Goal: Information Seeking & Learning: Learn about a topic

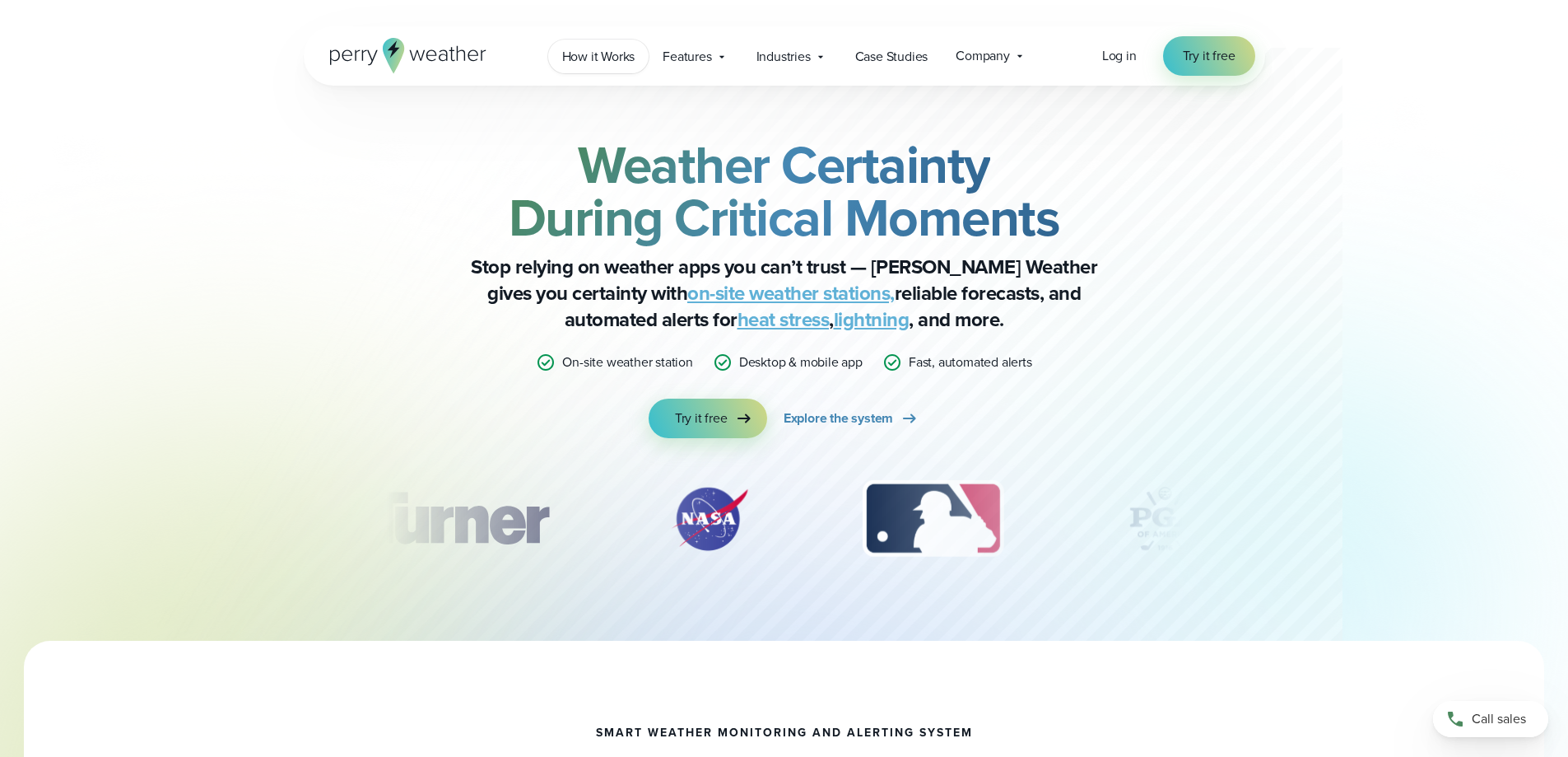
click at [572, 58] on span "How it Works" at bounding box center [599, 57] width 73 height 20
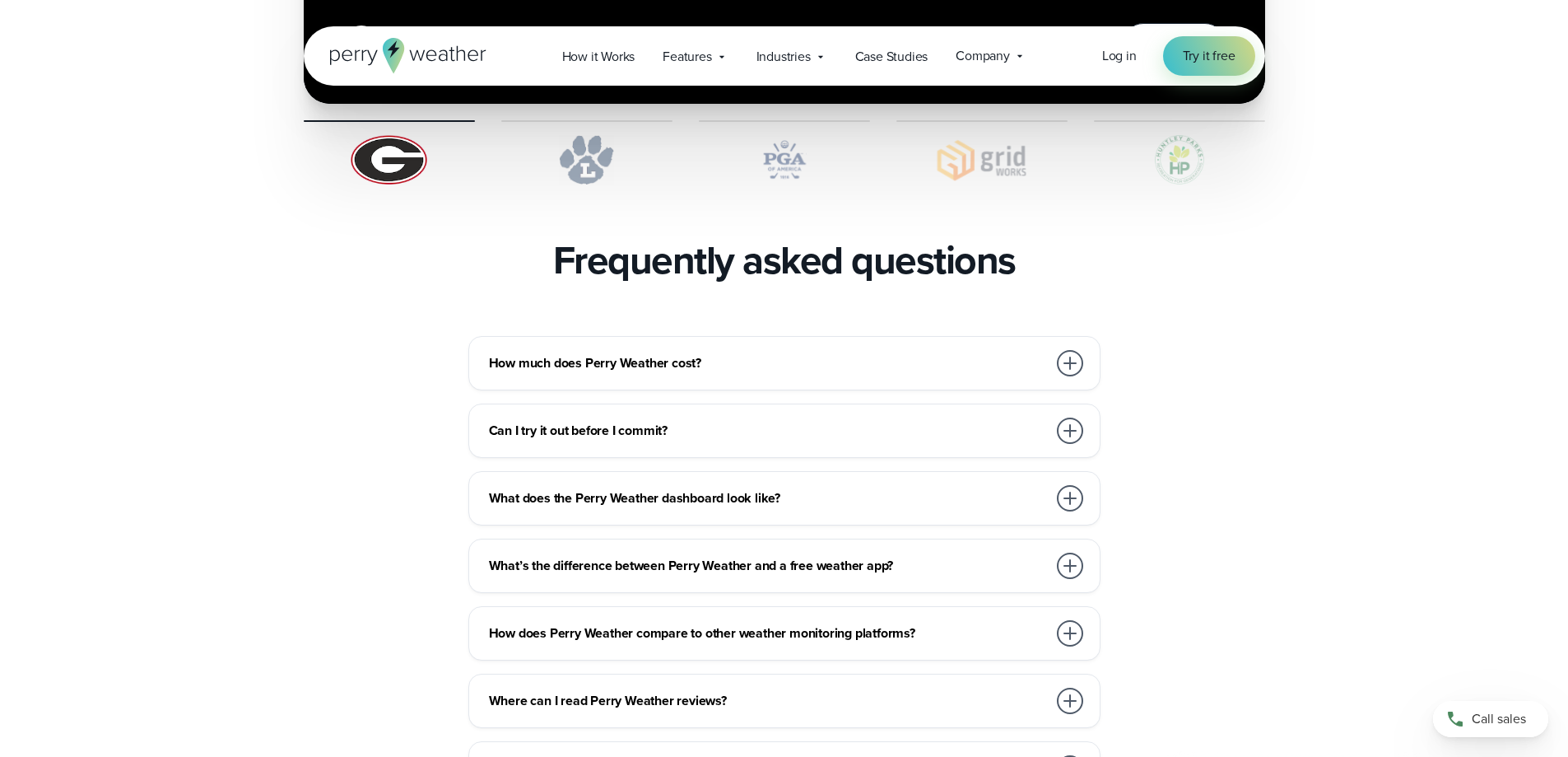
scroll to position [3458, 0]
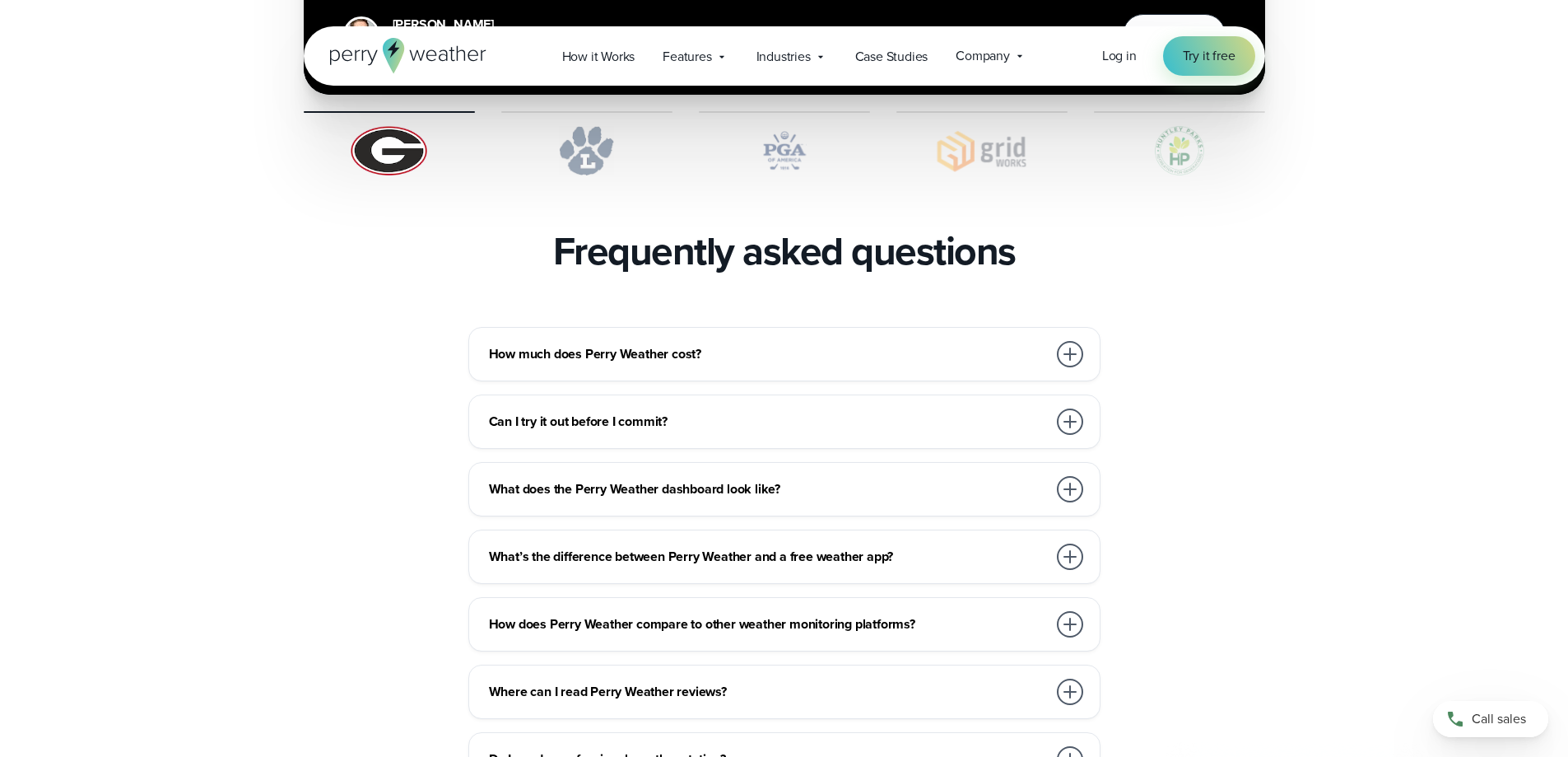
click at [1068, 341] on div at bounding box center [1070, 354] width 27 height 27
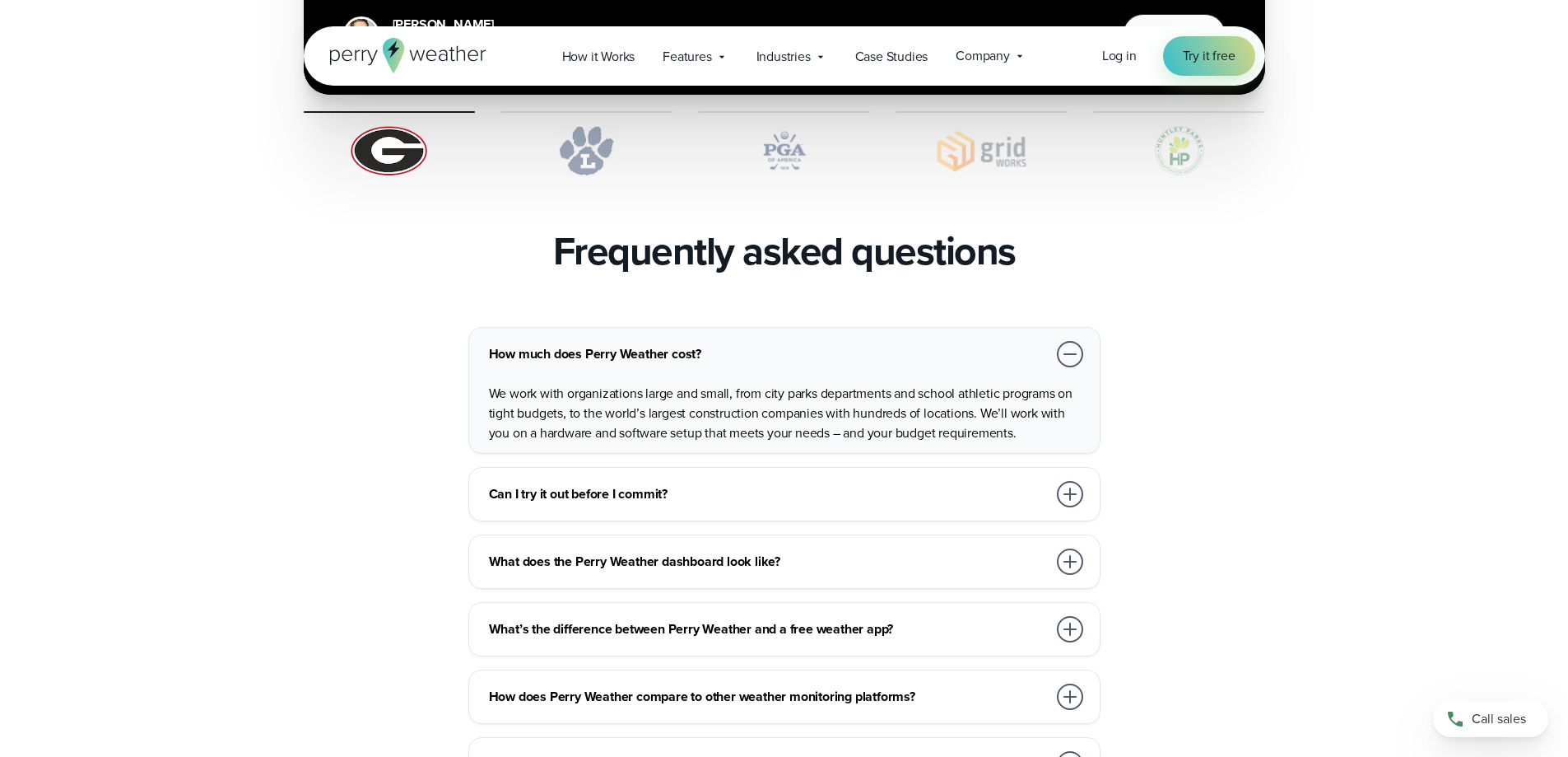
click at [1068, 341] on div at bounding box center [1070, 354] width 27 height 27
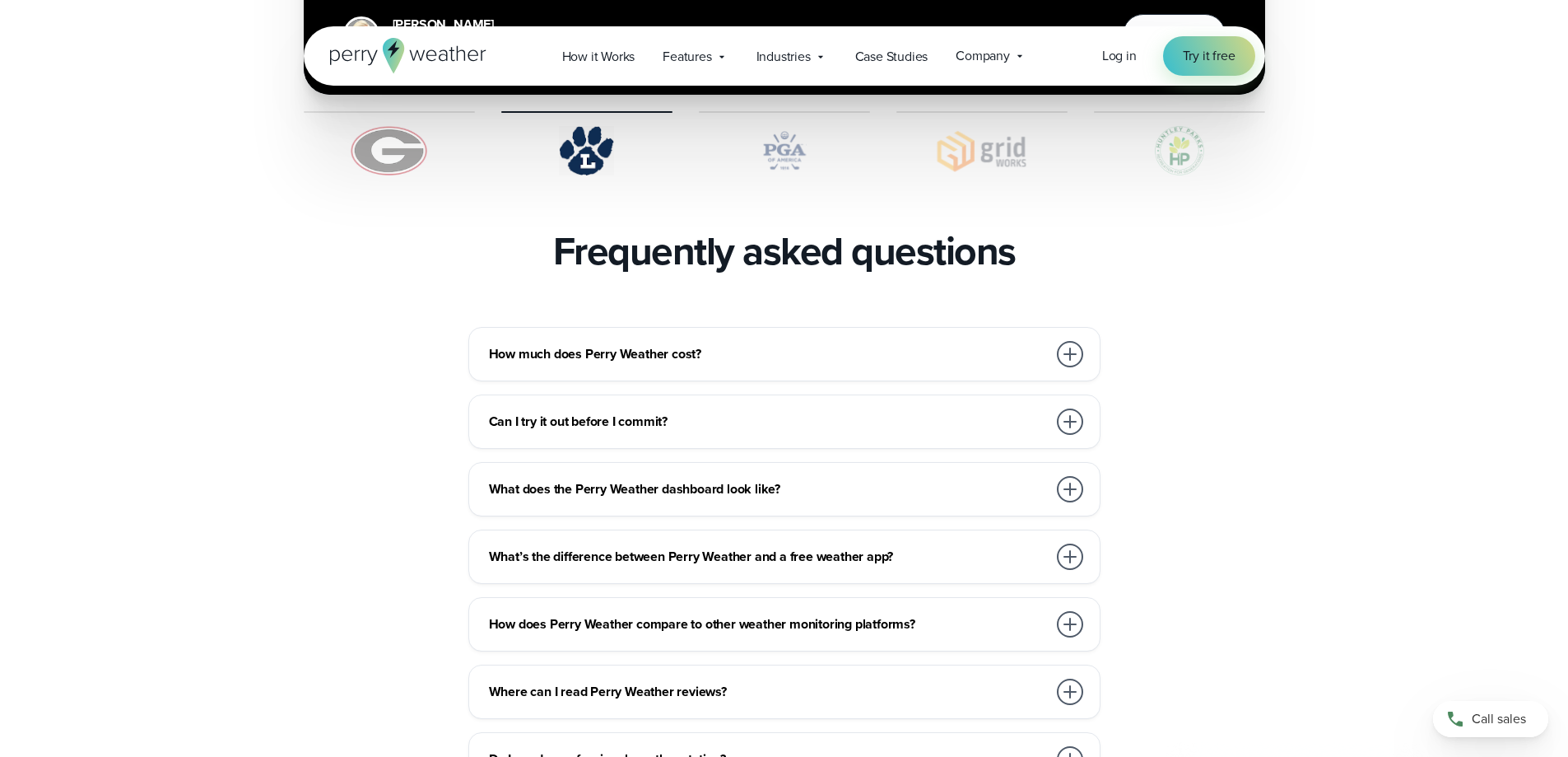
click at [1071, 409] on div at bounding box center [1070, 422] width 27 height 27
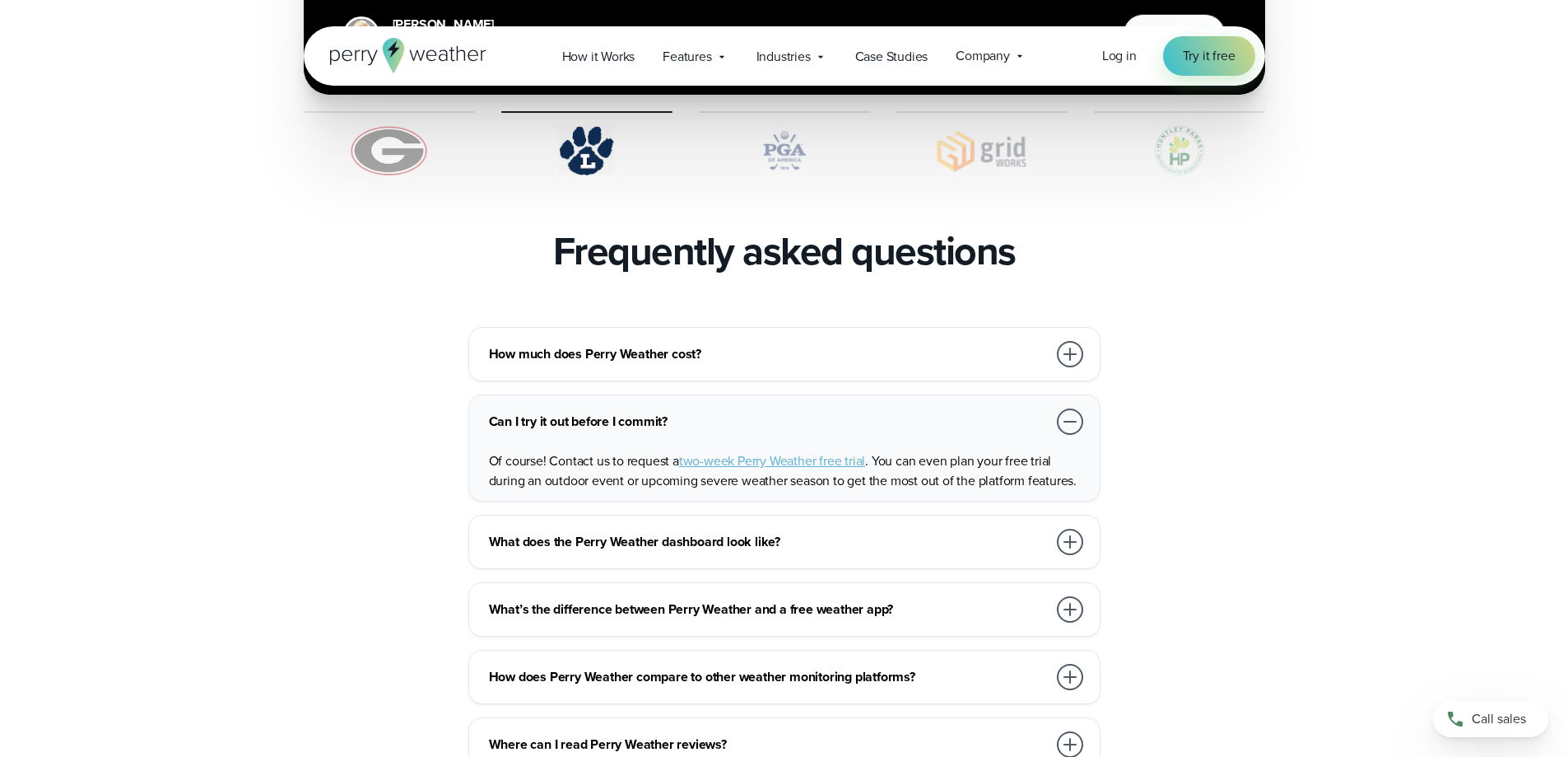
click at [1071, 409] on div at bounding box center [1070, 422] width 27 height 27
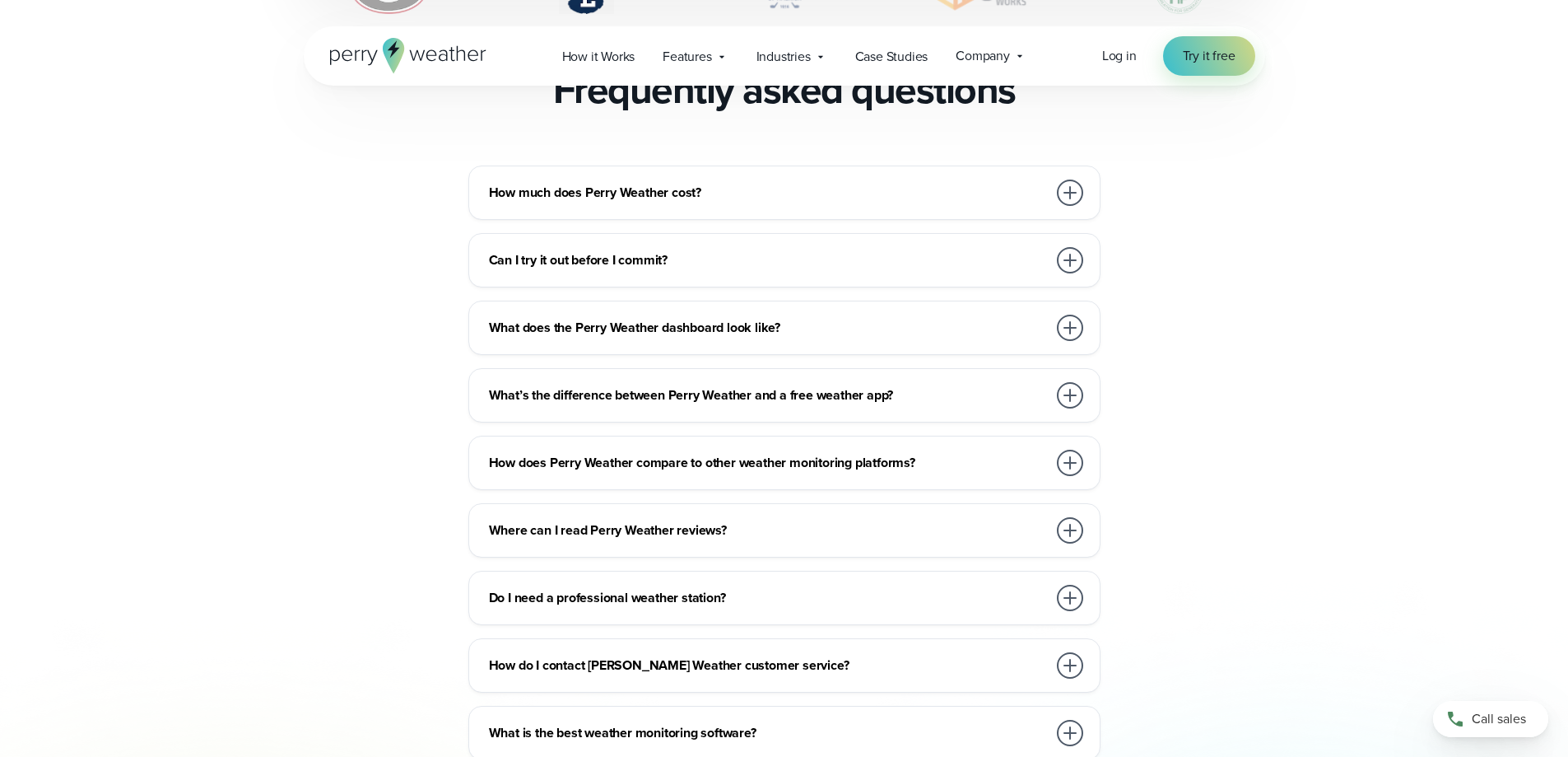
scroll to position [3623, 0]
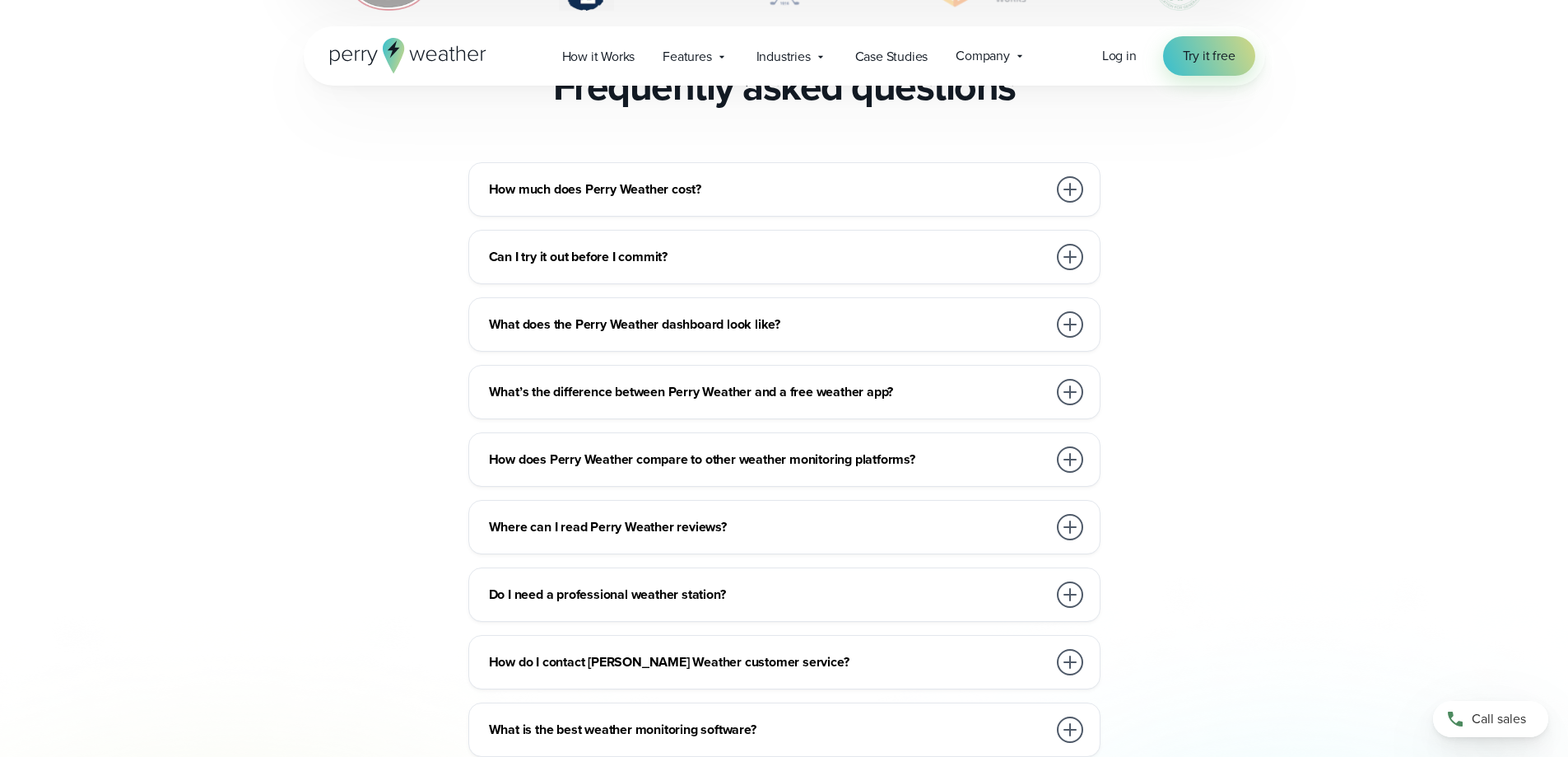
click at [1060, 312] on div at bounding box center [1070, 325] width 27 height 27
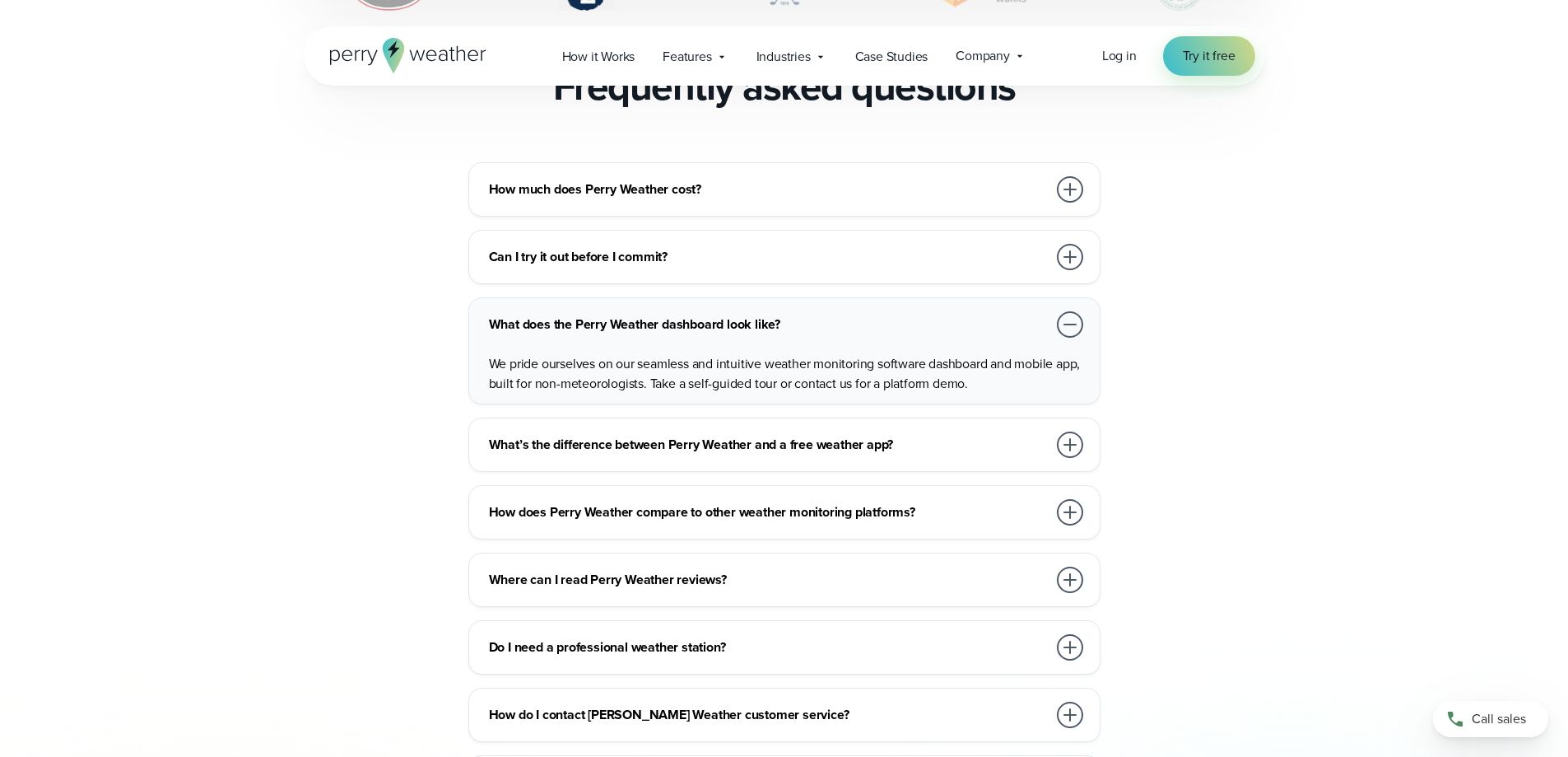
click at [1060, 312] on div at bounding box center [1070, 325] width 27 height 27
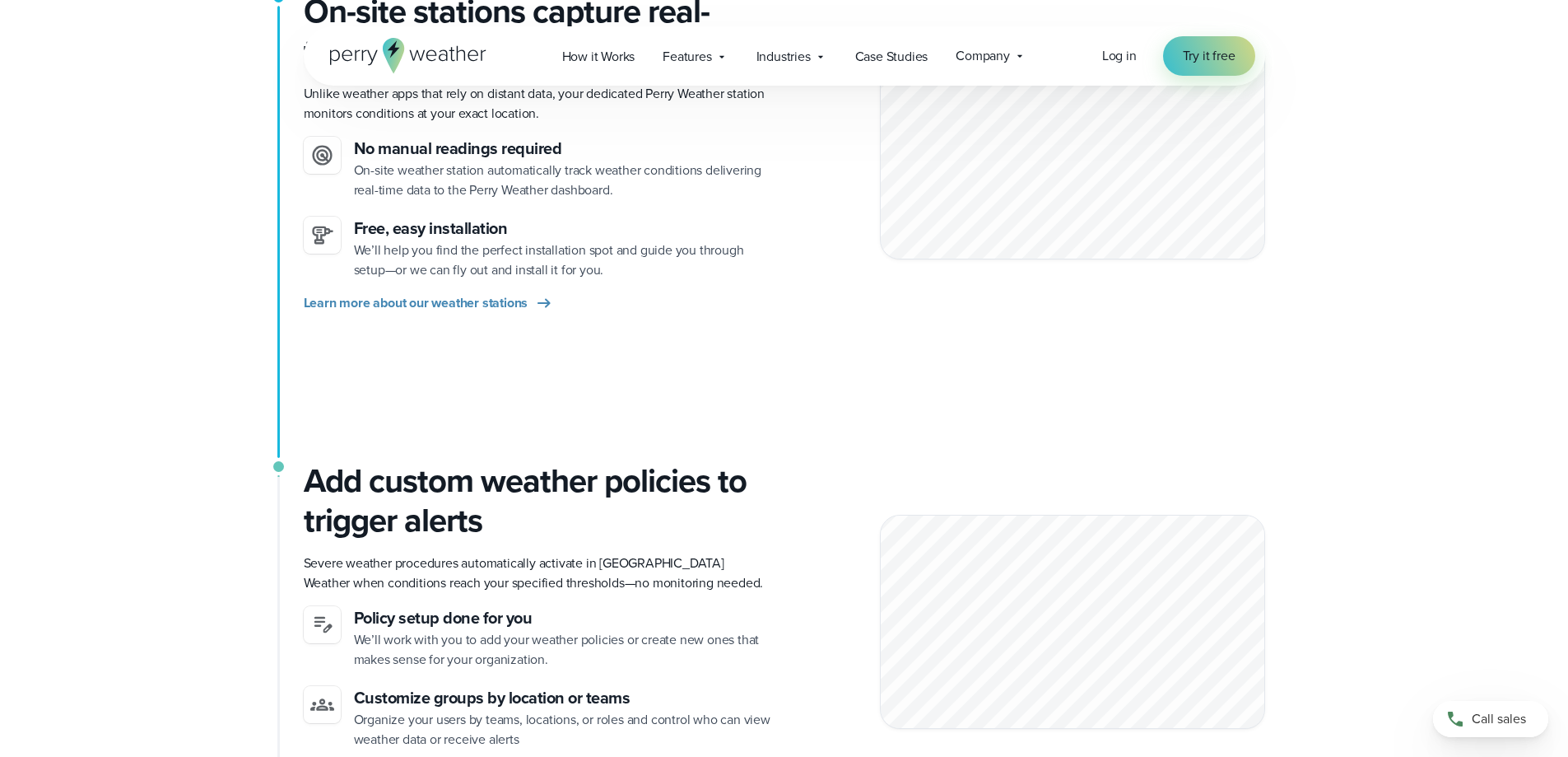
scroll to position [494, 0]
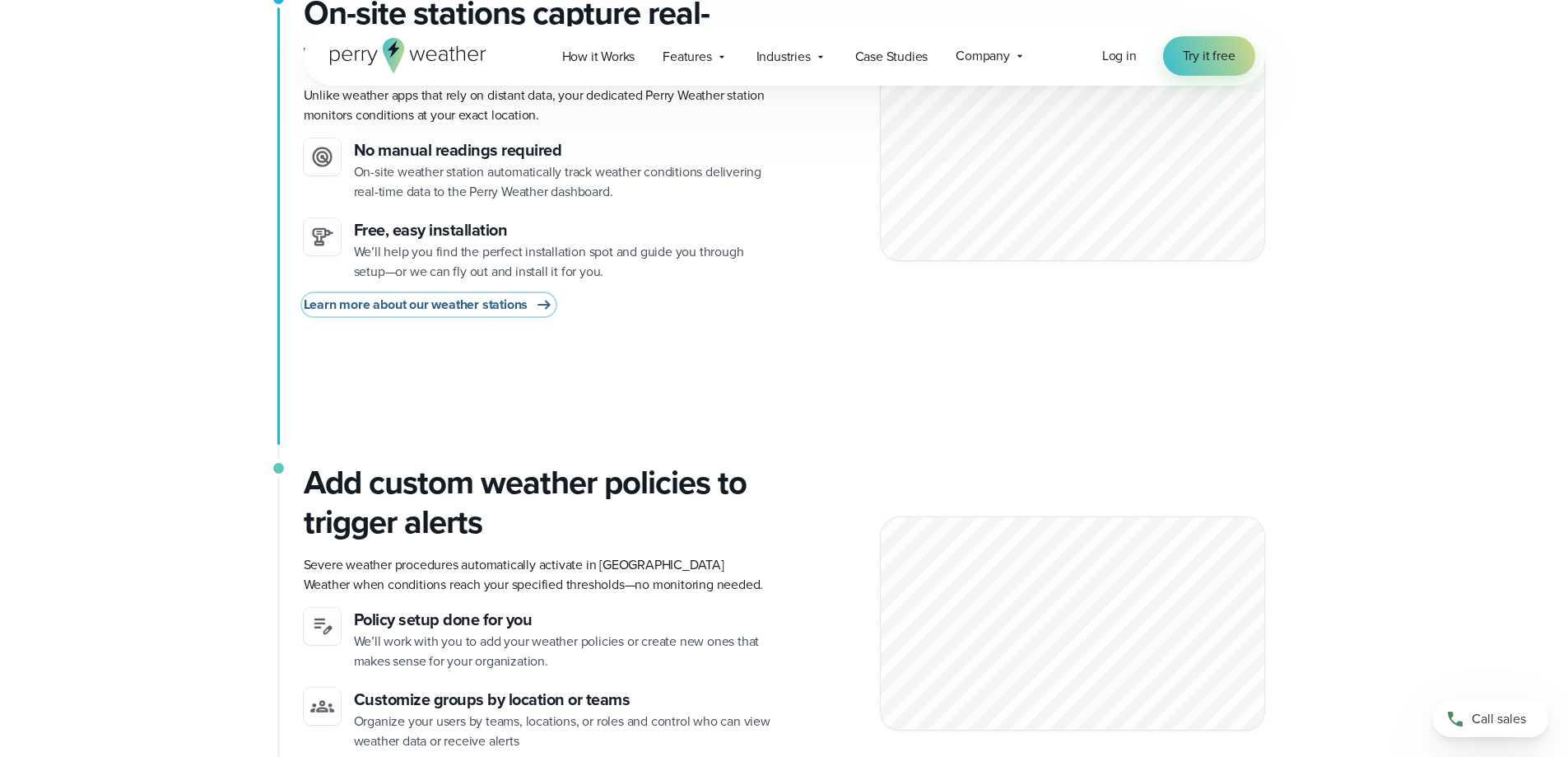
click at [479, 309] on span "Learn more about our weather stations" at bounding box center [416, 305] width 225 height 20
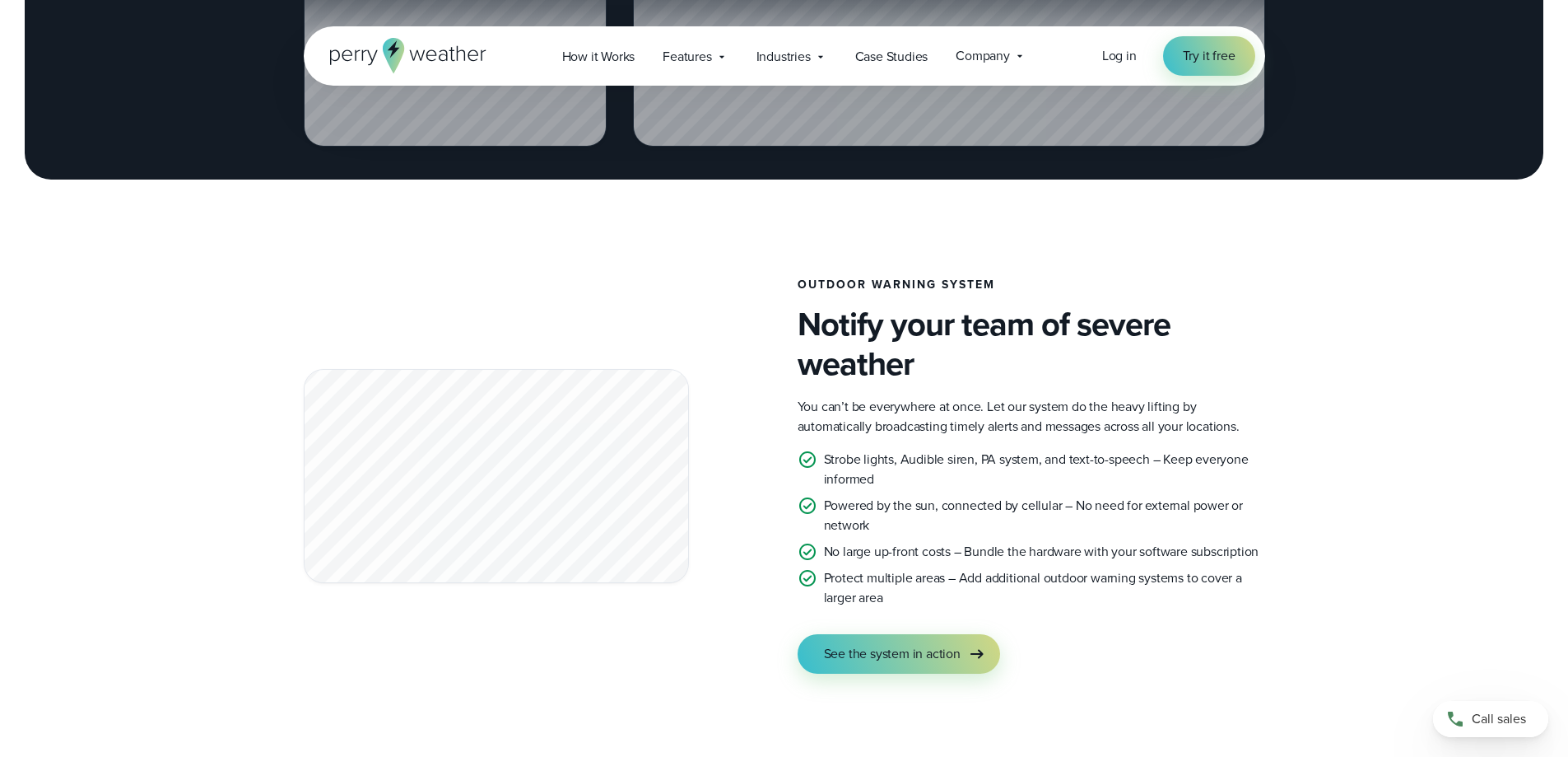
scroll to position [2882, 0]
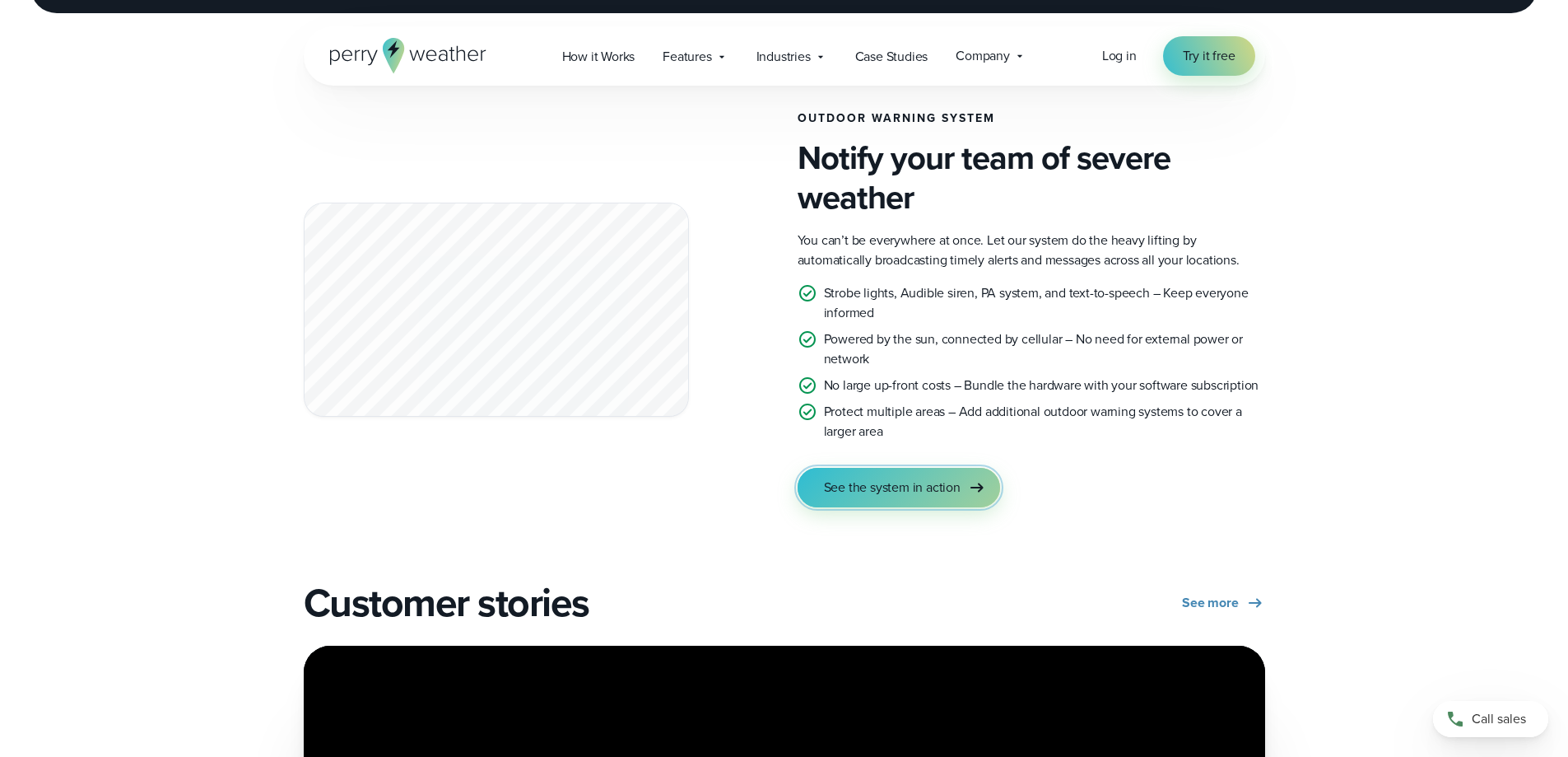
click at [923, 494] on span "See the system in action" at bounding box center [892, 488] width 137 height 20
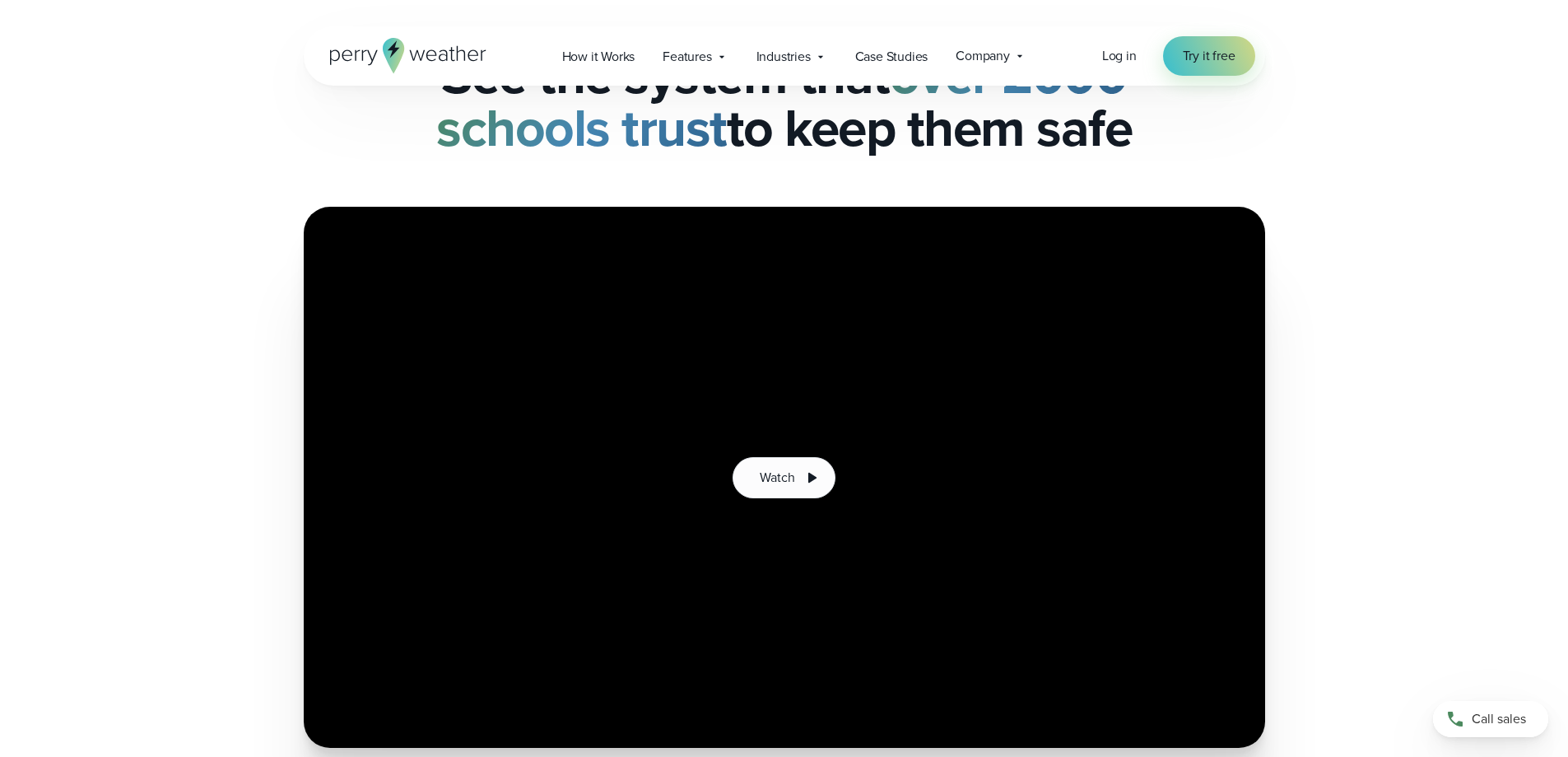
scroll to position [247, 0]
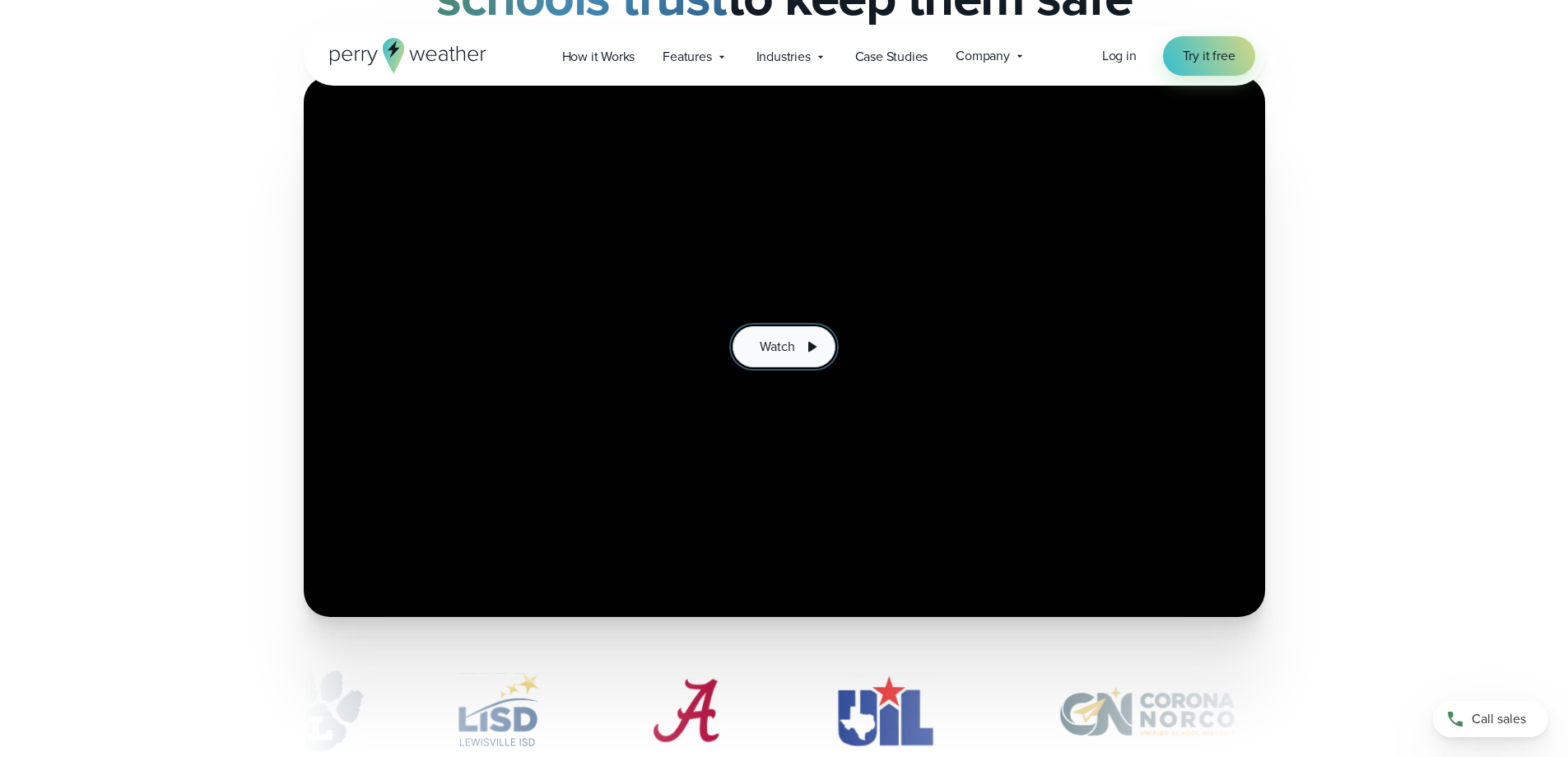
click at [810, 347] on icon at bounding box center [812, 346] width 8 height 10
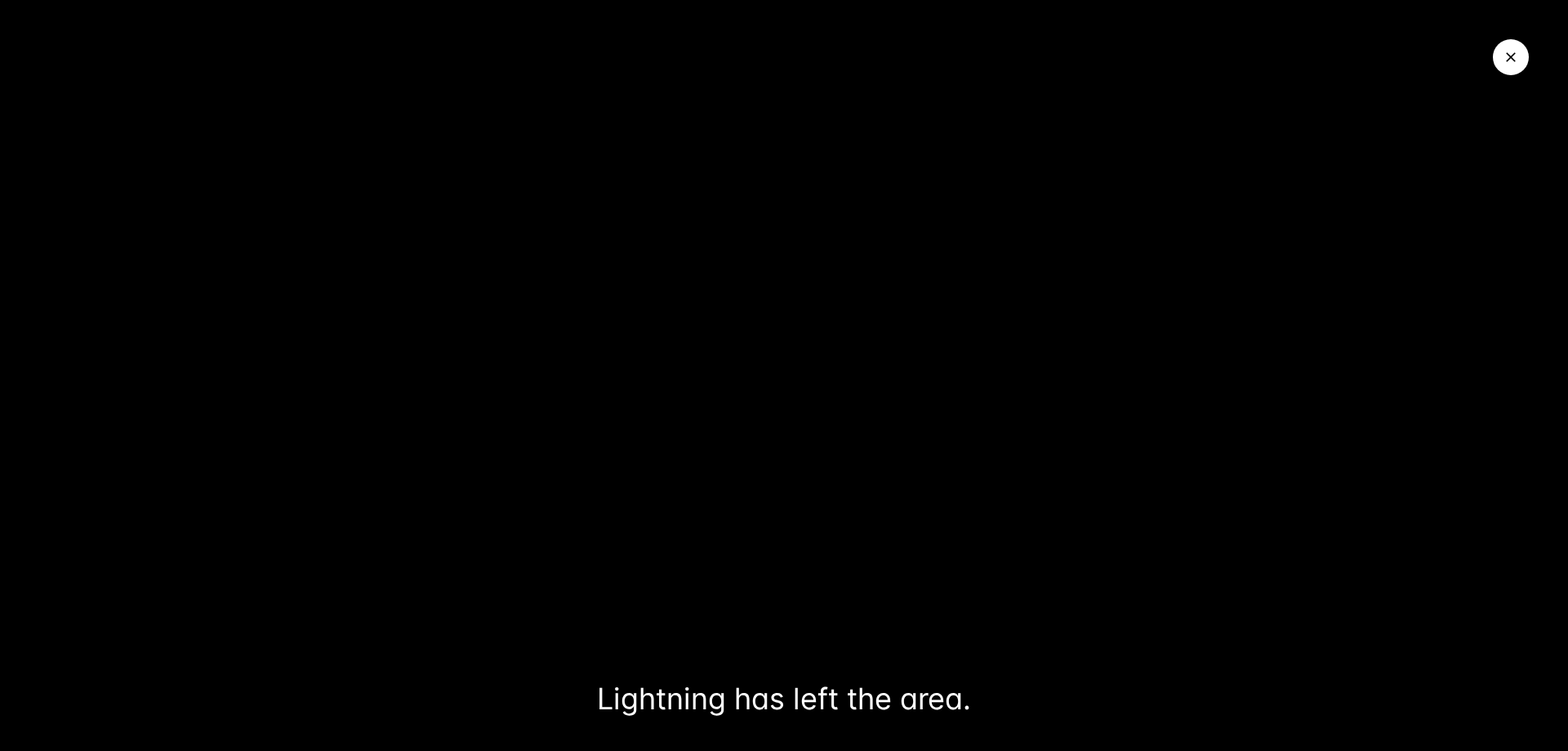
drag, startPoint x: 1505, startPoint y: 56, endPoint x: 1486, endPoint y: 57, distance: 19.0
click at [1505, 56] on icon "Close Video" at bounding box center [1510, 57] width 16 height 16
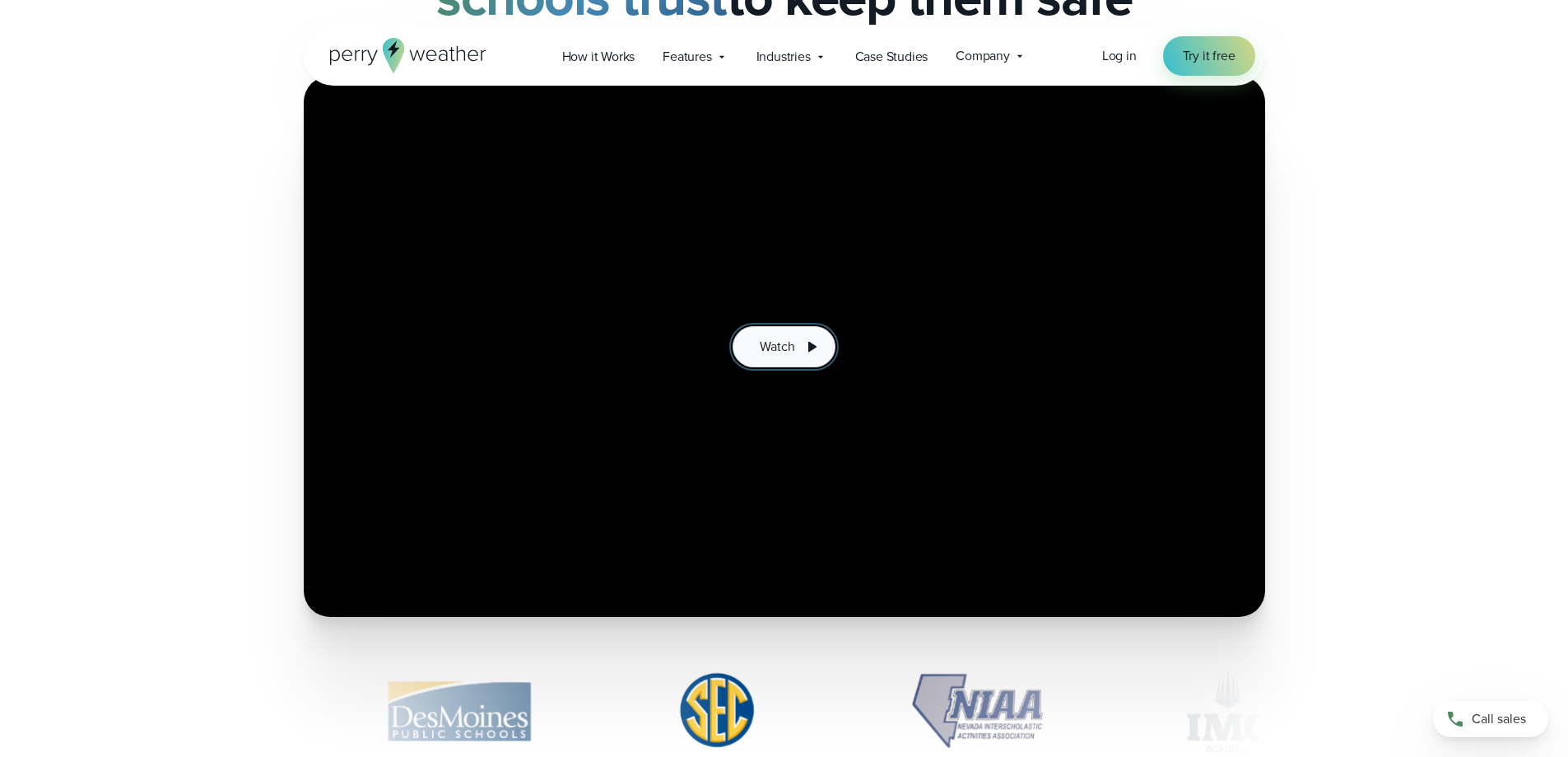
click at [801, 351] on icon at bounding box center [811, 347] width 20 height 20
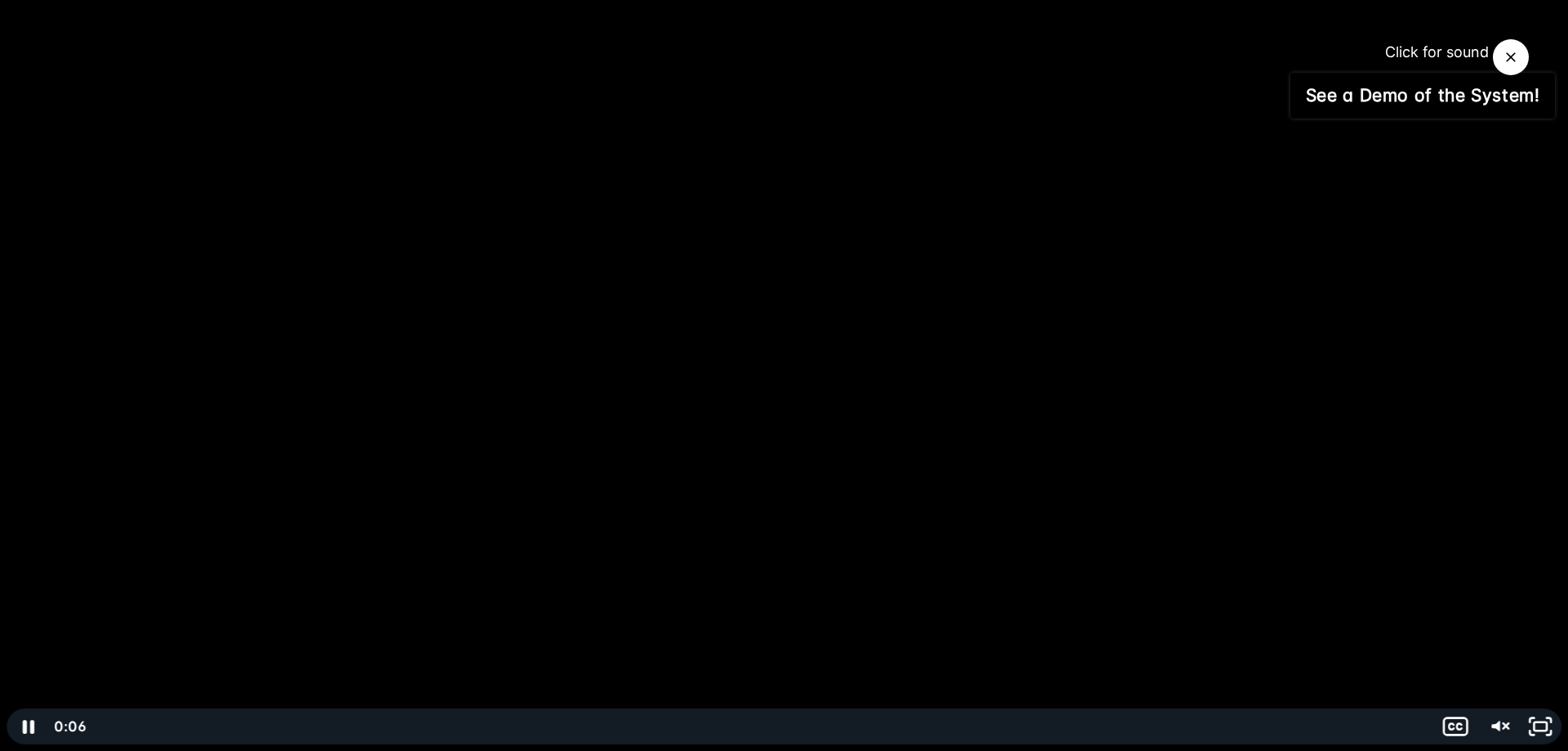
click at [1474, 52] on span "Click for sound" at bounding box center [1430, 52] width 119 height 17
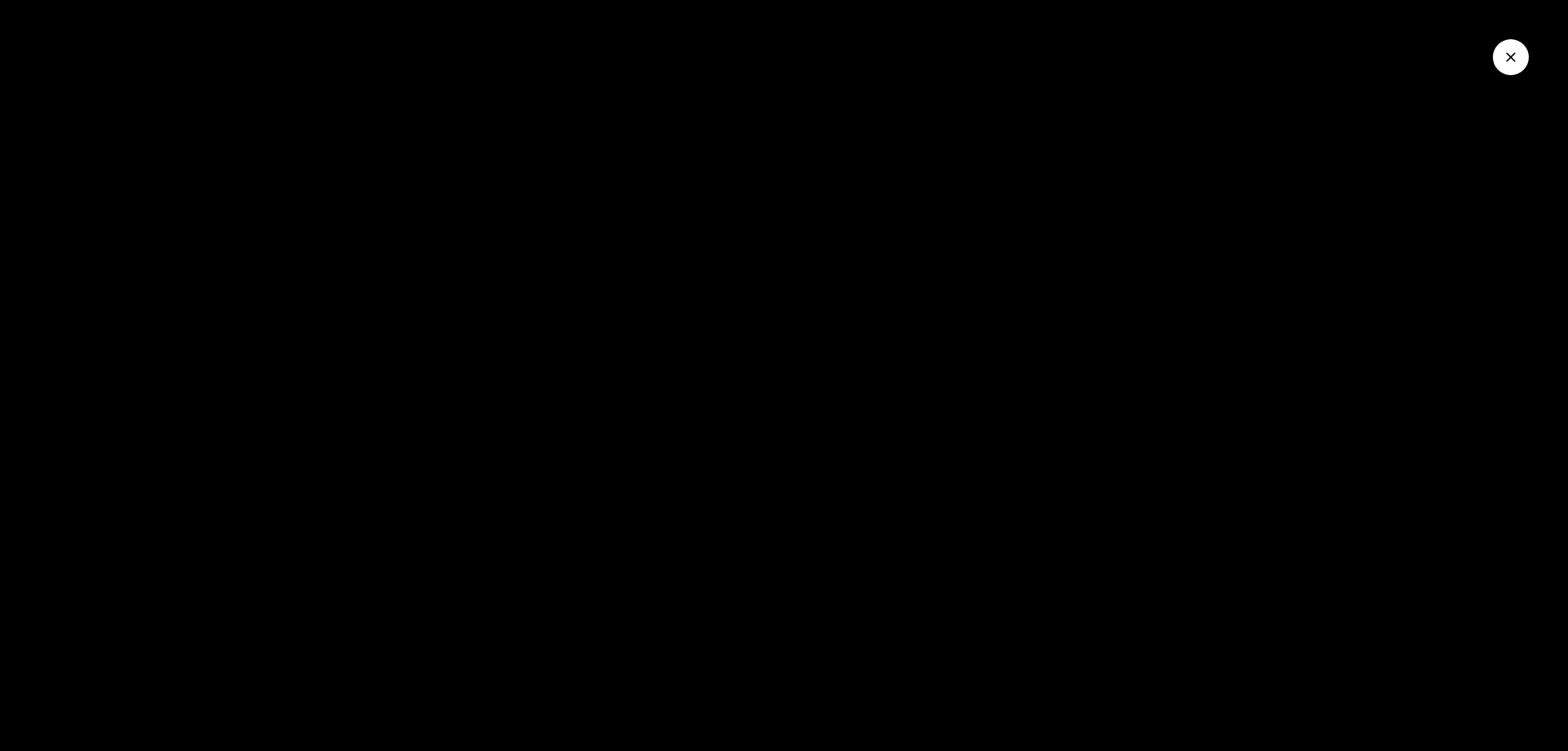
click at [1509, 64] on icon "Close Video" at bounding box center [1510, 57] width 16 height 16
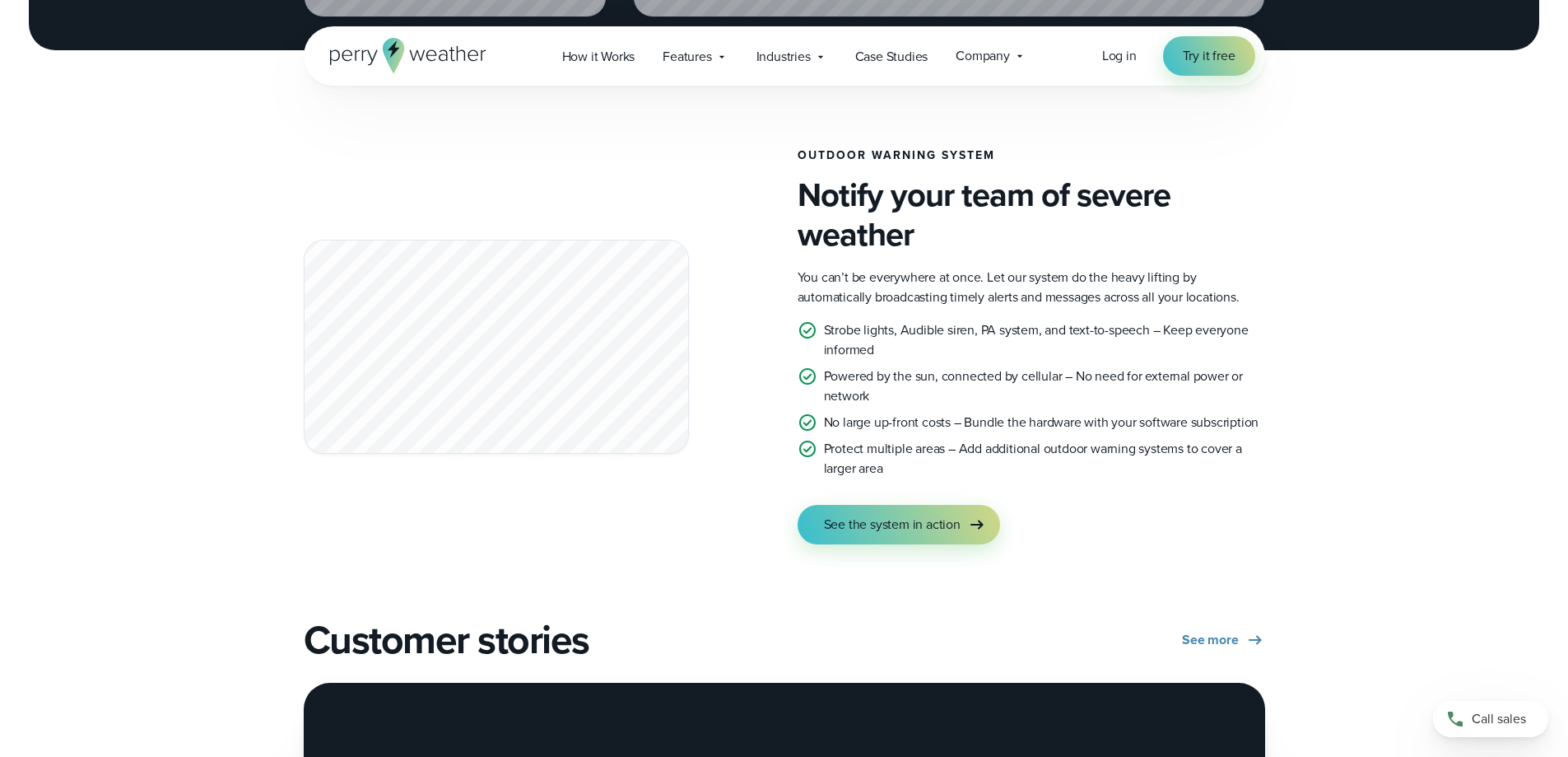
scroll to position [2882, 0]
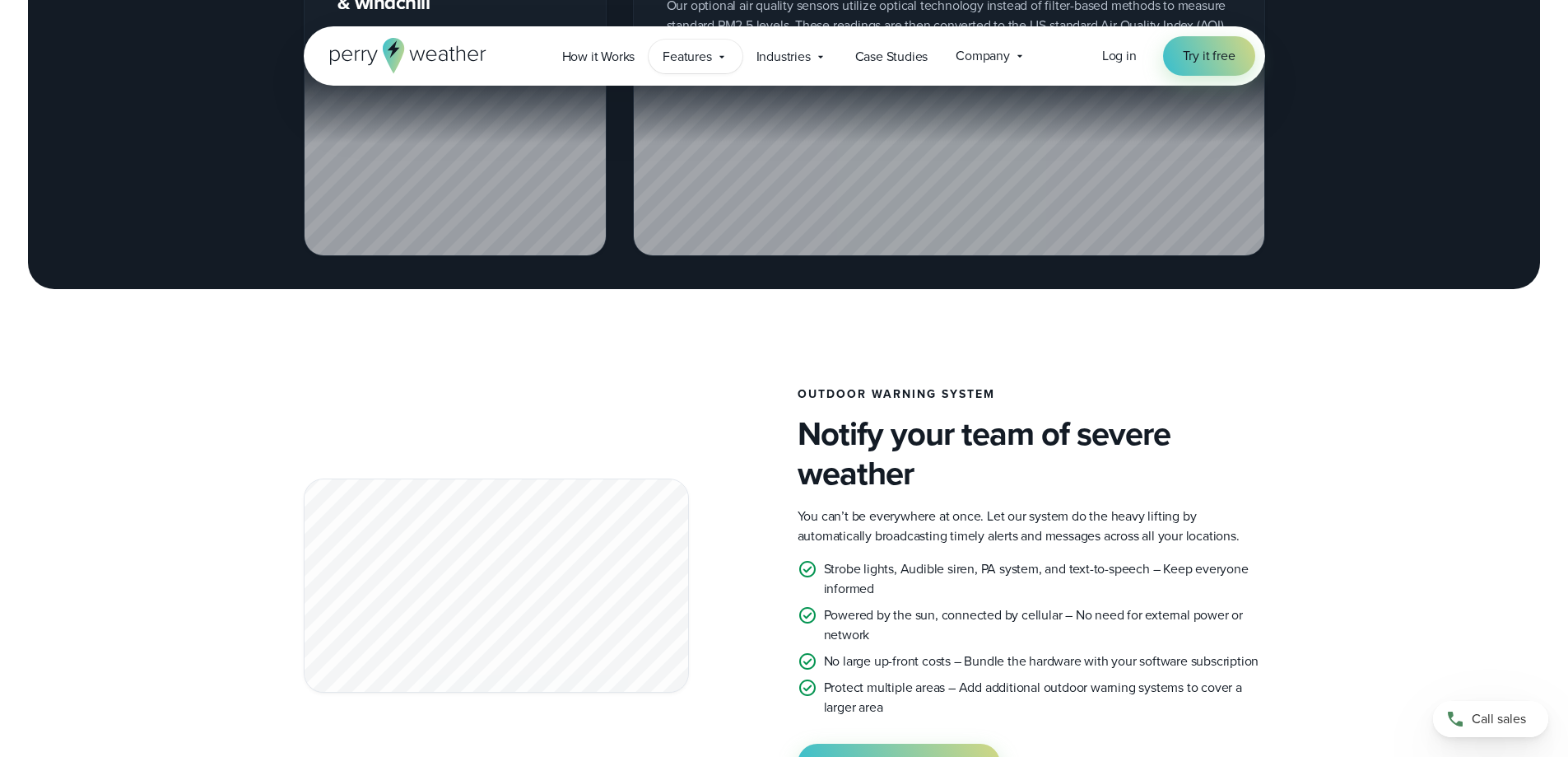
click at [723, 58] on icon at bounding box center [722, 57] width 13 height 13
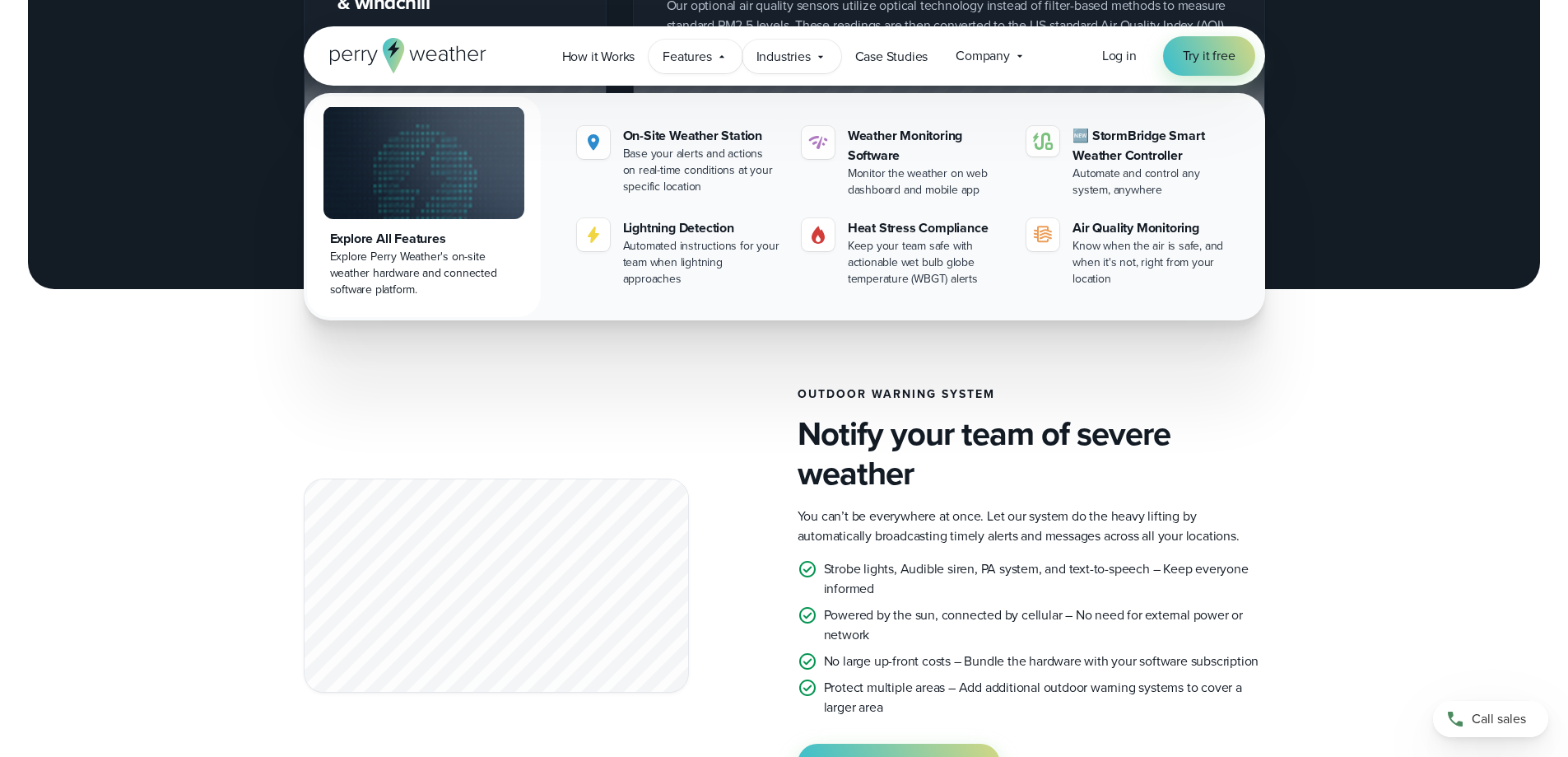
click at [817, 59] on icon at bounding box center [821, 57] width 13 height 13
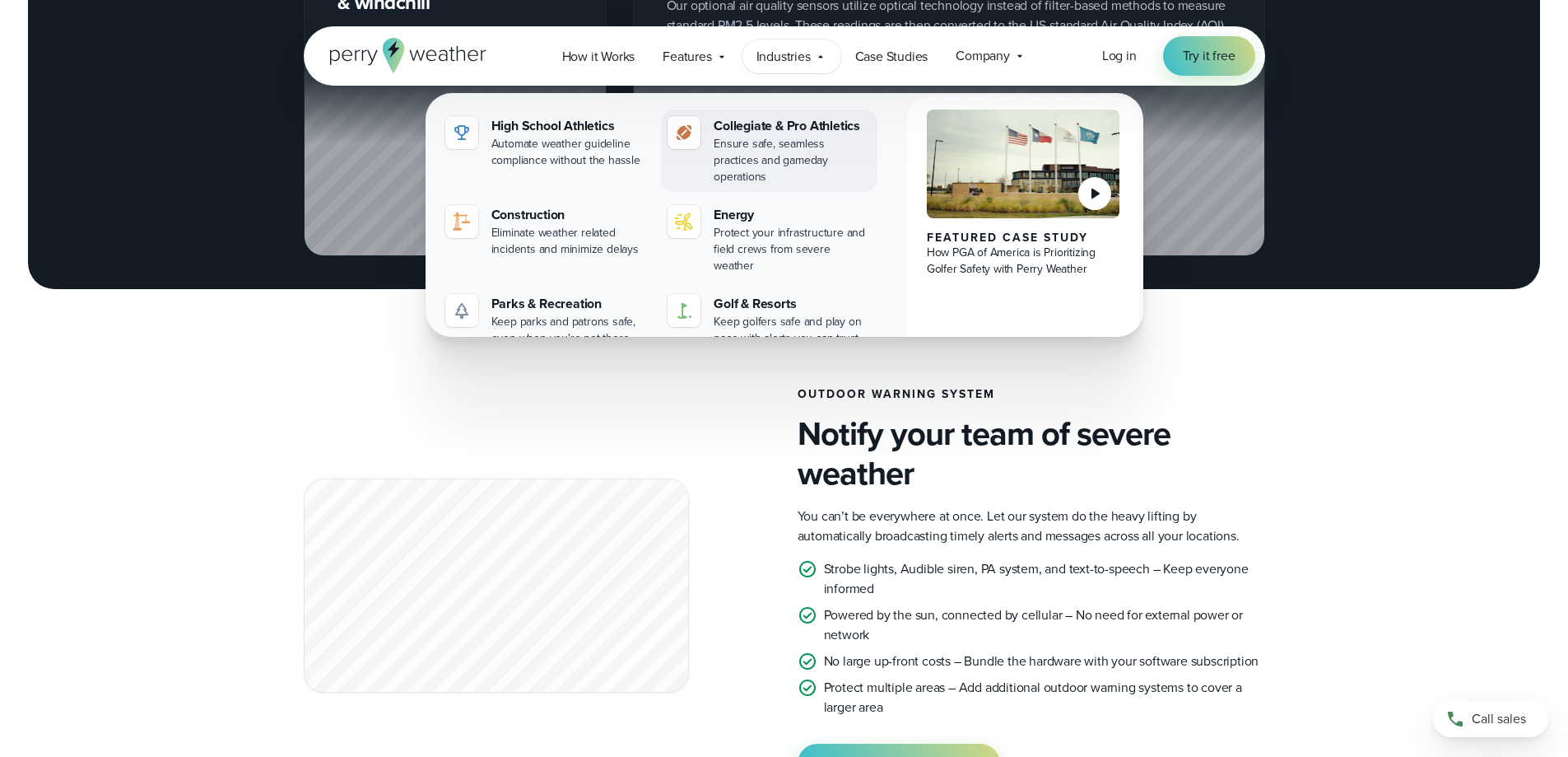
click at [810, 137] on div "Ensure safe, seamless practices and gameday operations" at bounding box center [791, 160] width 157 height 49
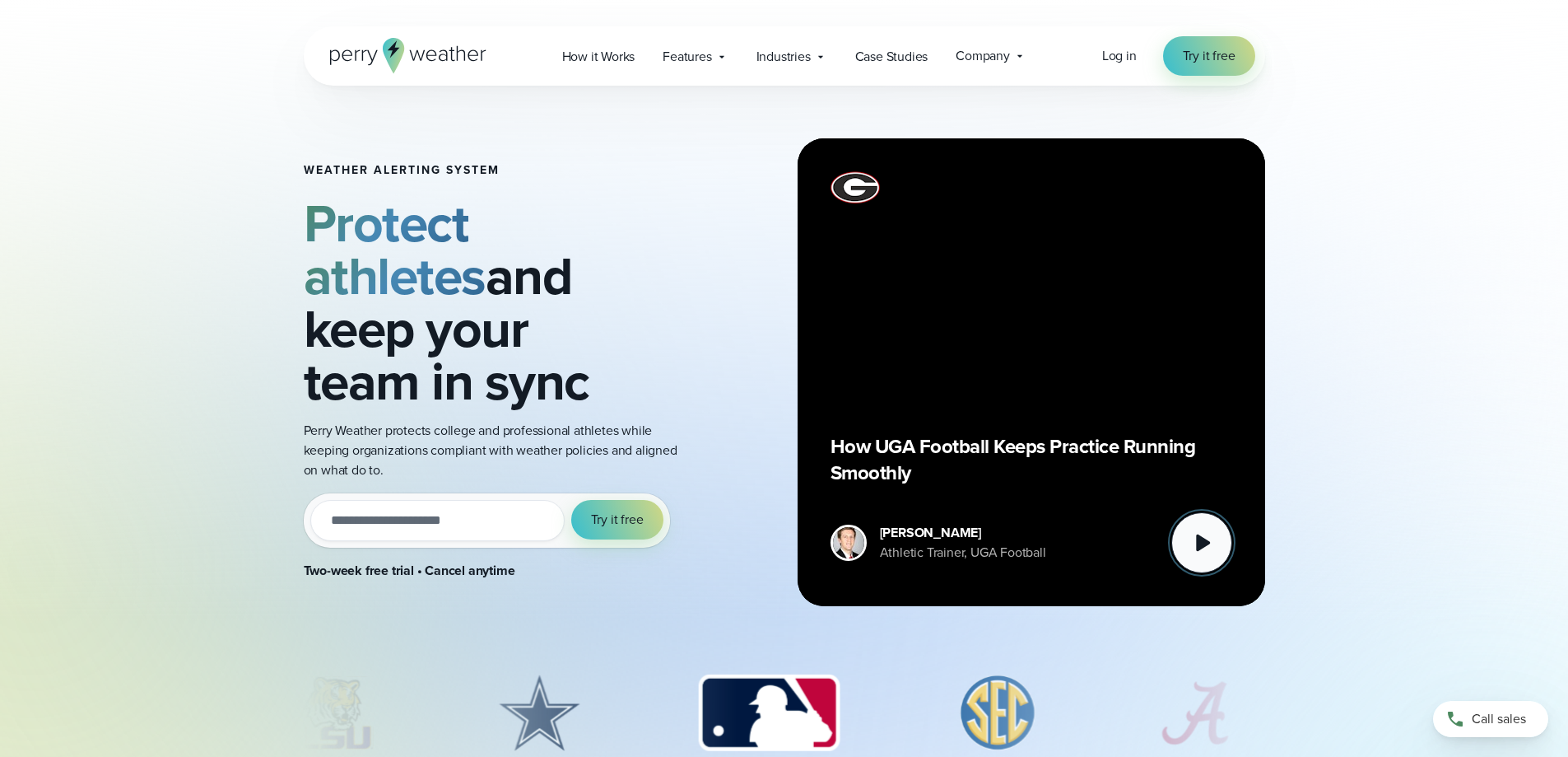
click at [1197, 538] on icon at bounding box center [1203, 543] width 14 height 17
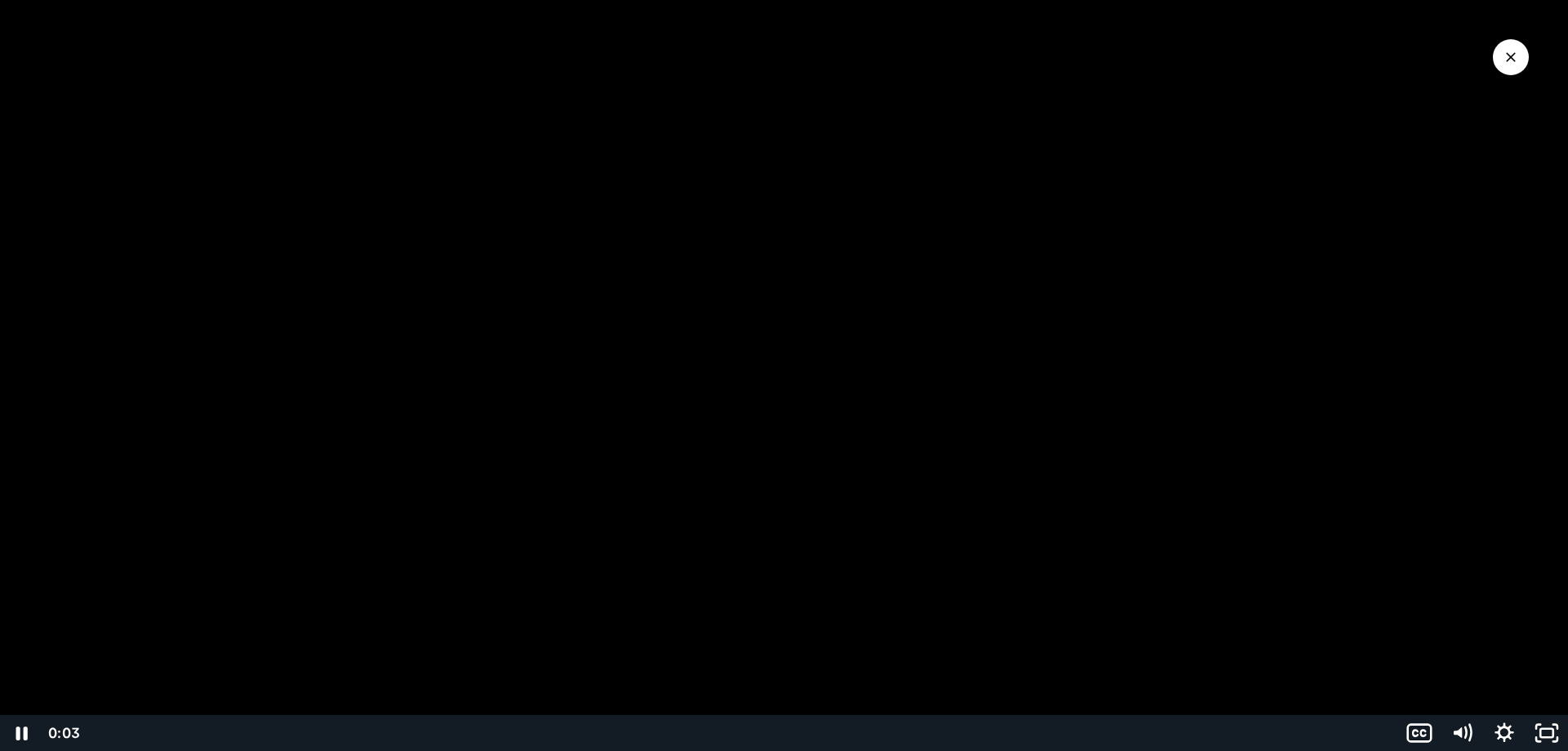
click at [119, 695] on div "Click for sound @keyframes VOLUME_SMALL_WAVE_FLASH { 0% { opacity: 0; } 33% { o…" at bounding box center [784, 375] width 1568 height 751
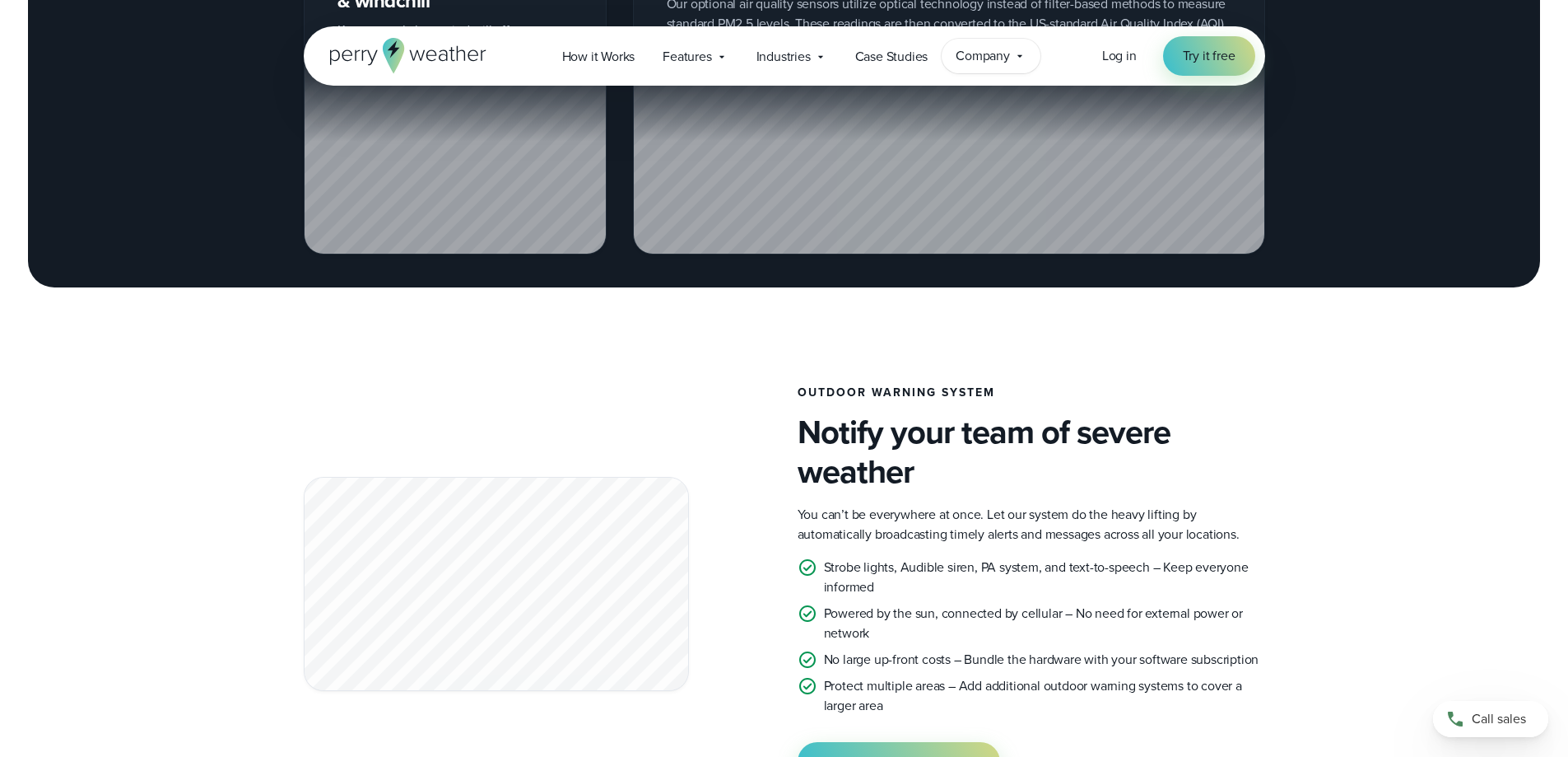
click at [1027, 60] on icon at bounding box center [1020, 56] width 13 height 13
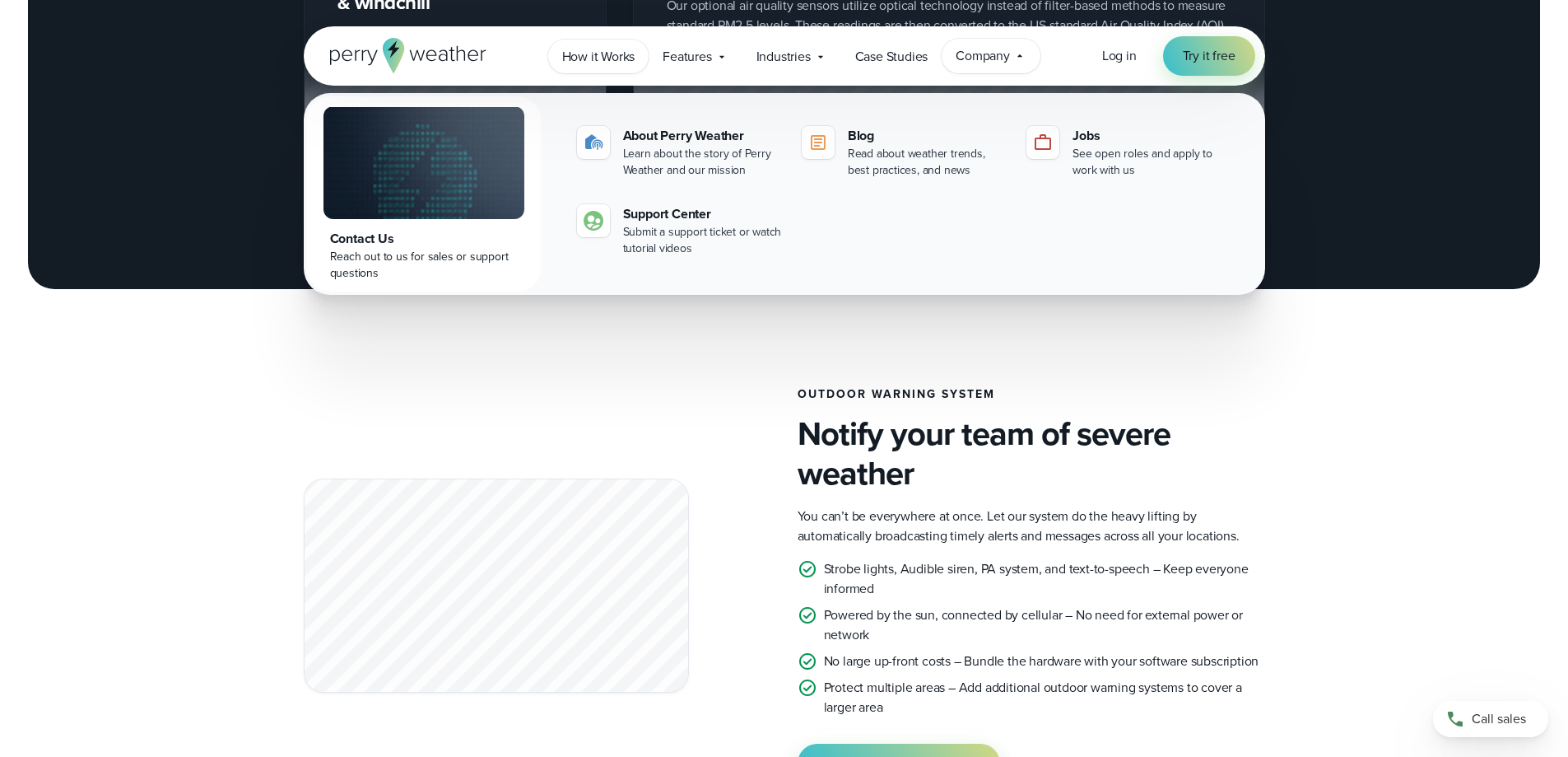
click at [622, 62] on span "How it Works" at bounding box center [599, 57] width 73 height 20
